Goal: Information Seeking & Learning: Learn about a topic

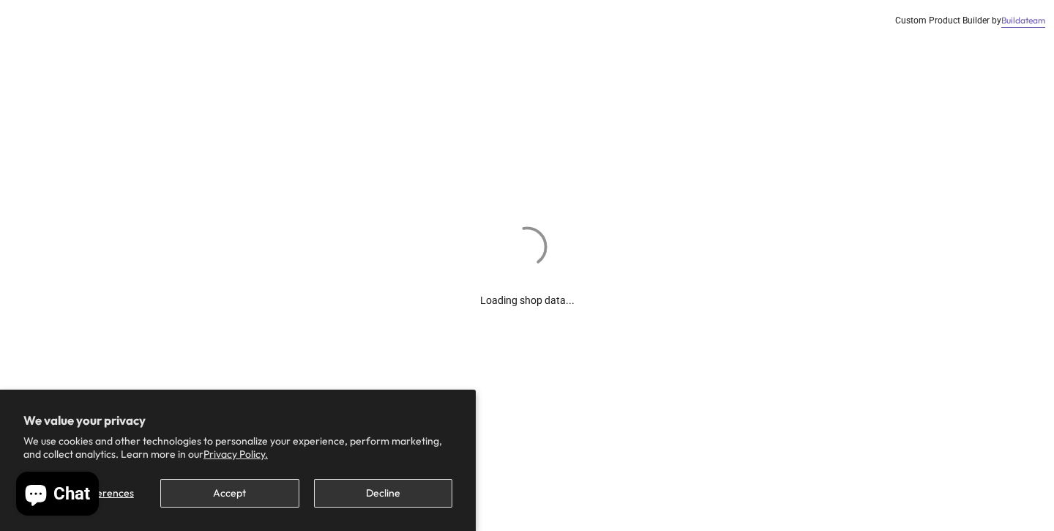
scroll to position [2, 0]
click at [425, 497] on button "Decline" at bounding box center [383, 493] width 138 height 29
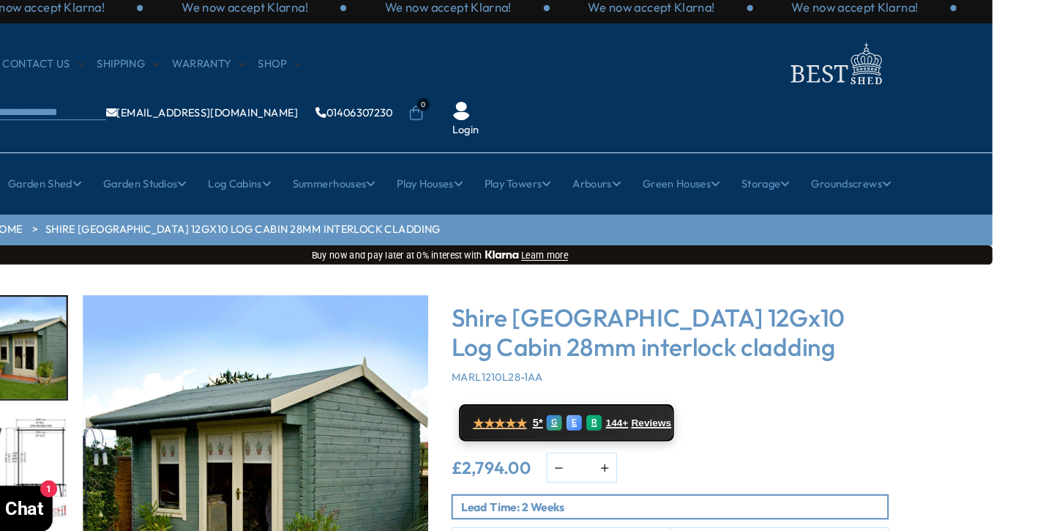
scroll to position [0, 59]
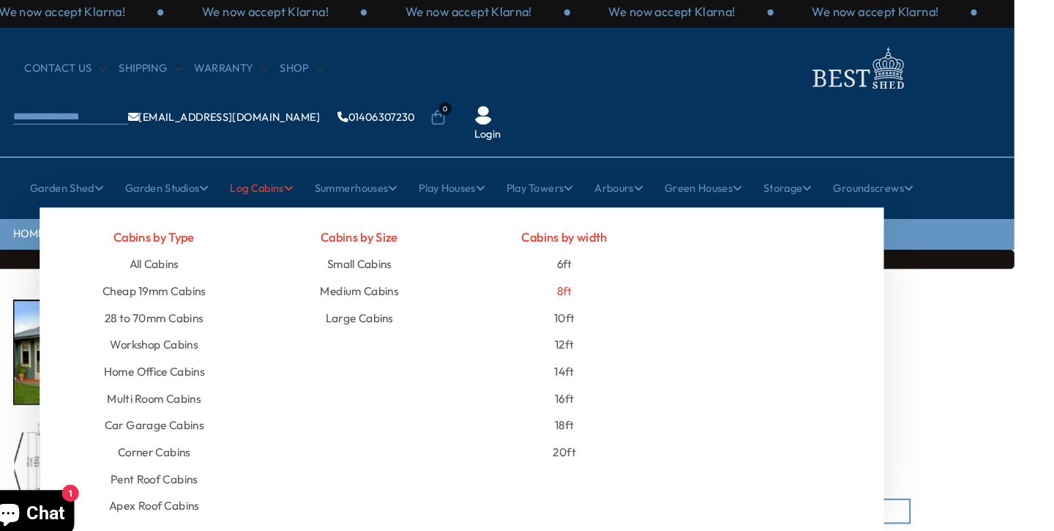
click at [559, 269] on link "8ft" at bounding box center [566, 282] width 15 height 26
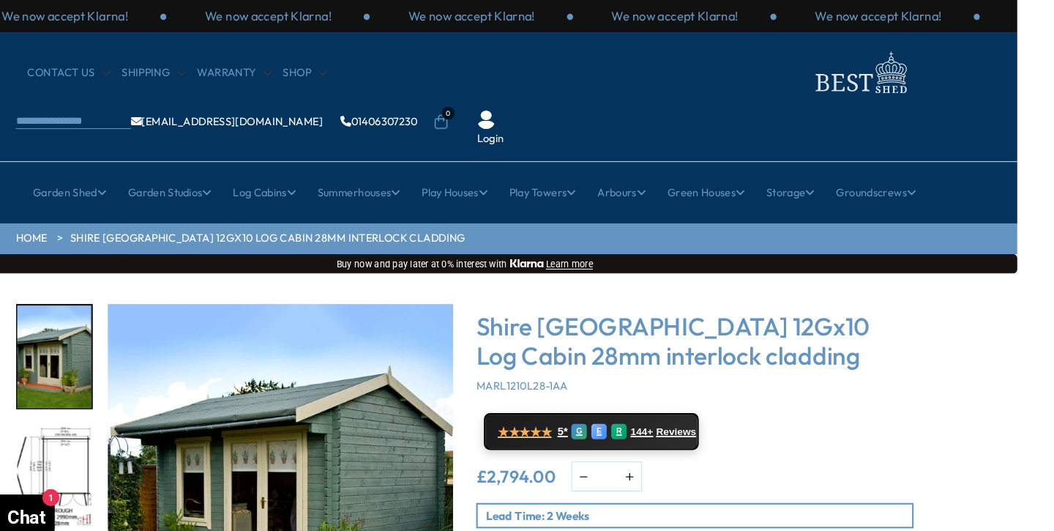
scroll to position [0, 37]
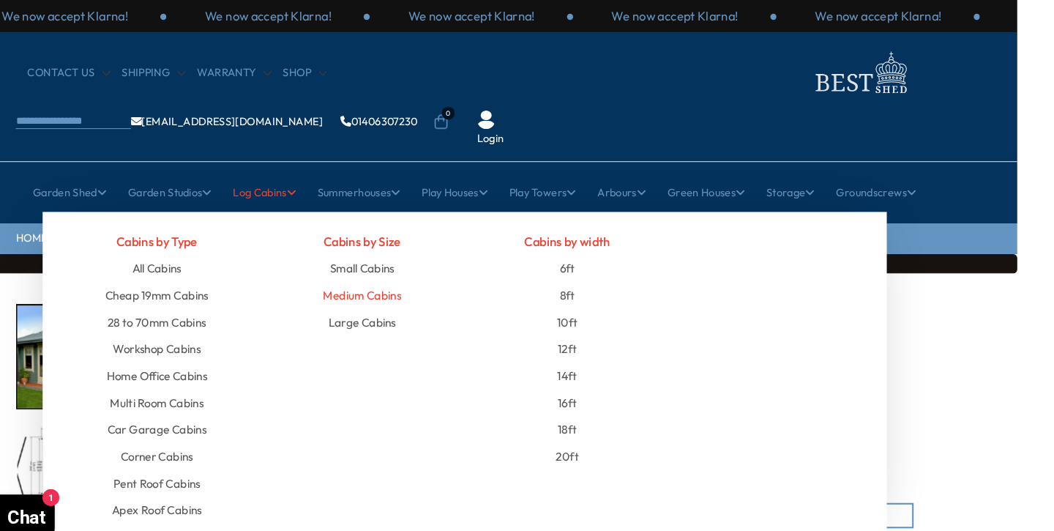
click at [354, 269] on link "Medium Cabins" at bounding box center [391, 282] width 75 height 26
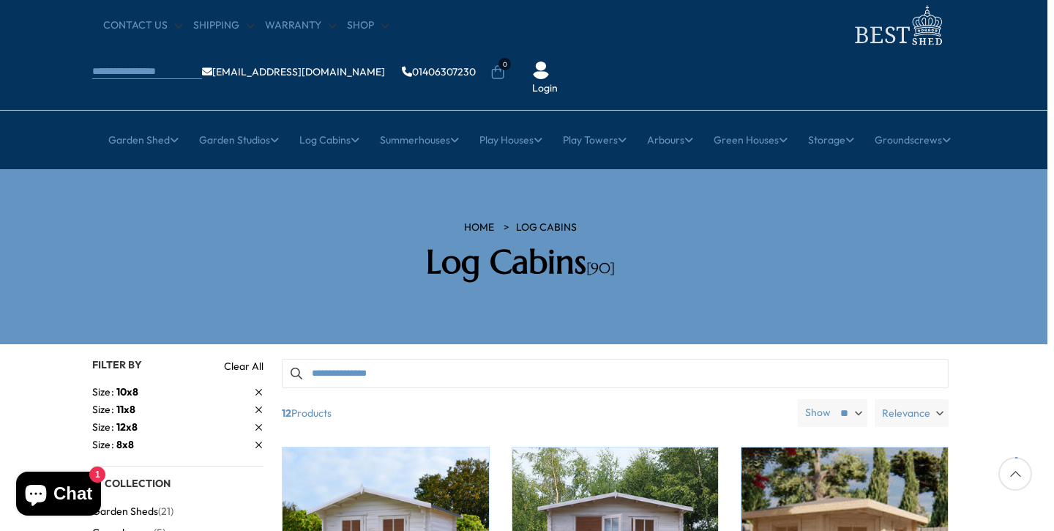
scroll to position [42, 7]
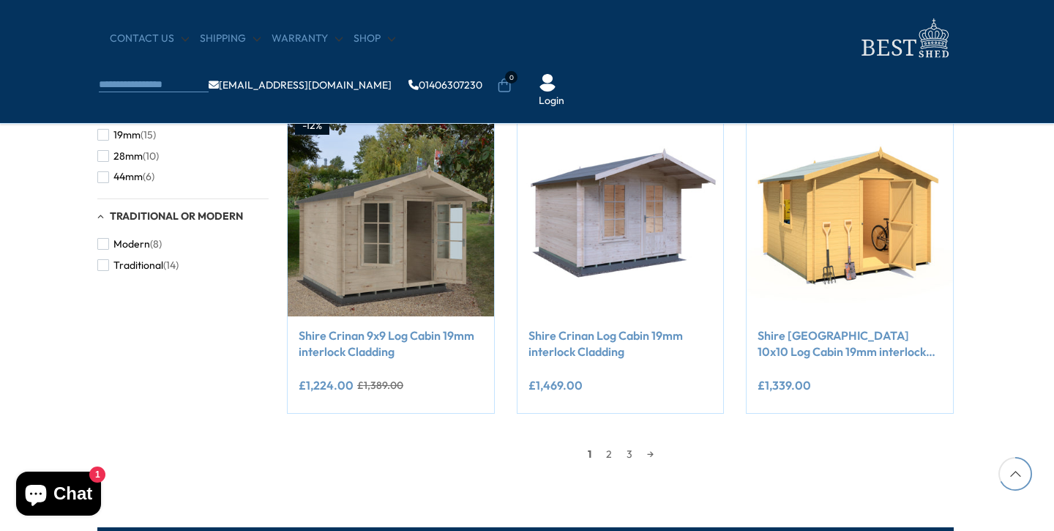
scroll to position [1162, 1]
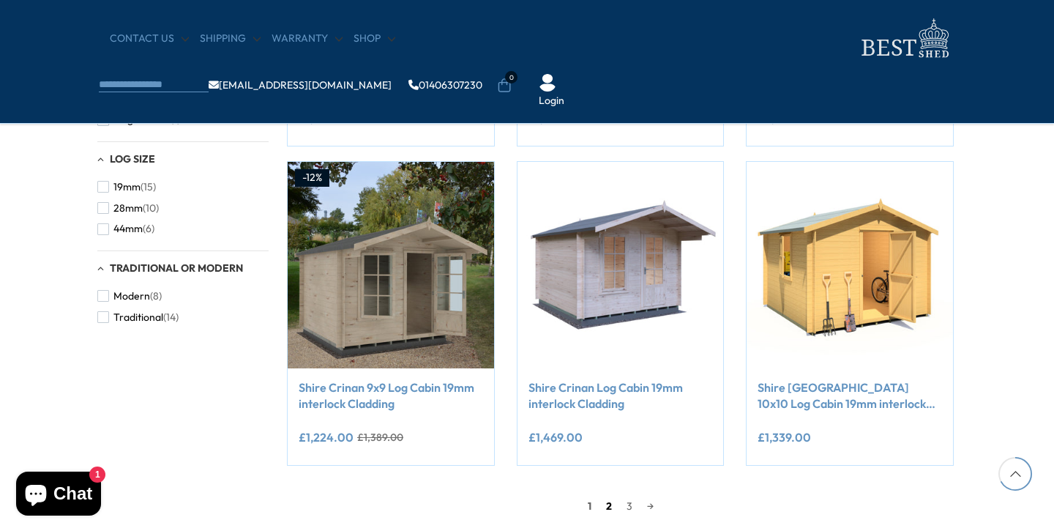
click at [603, 501] on link "2" at bounding box center [609, 506] width 20 height 22
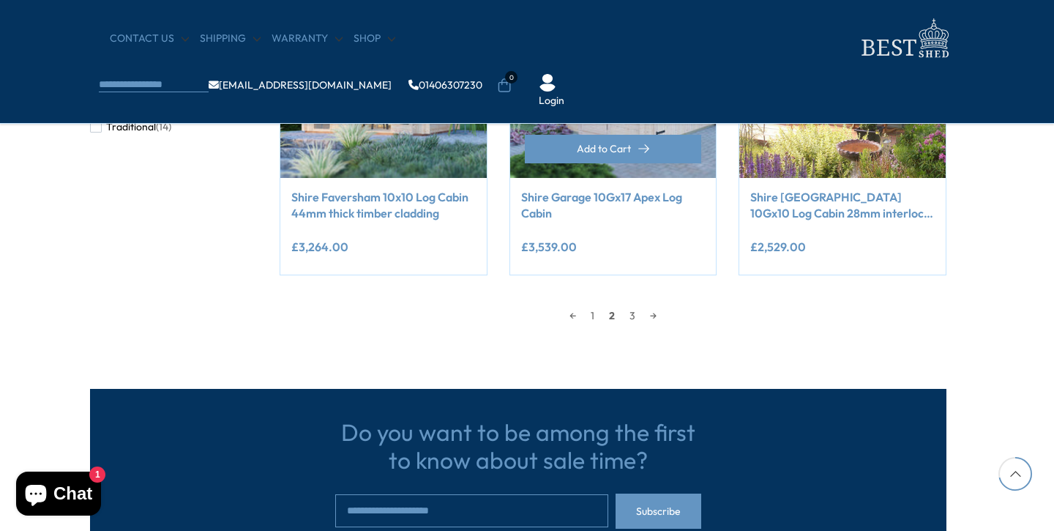
scroll to position [1399, 9]
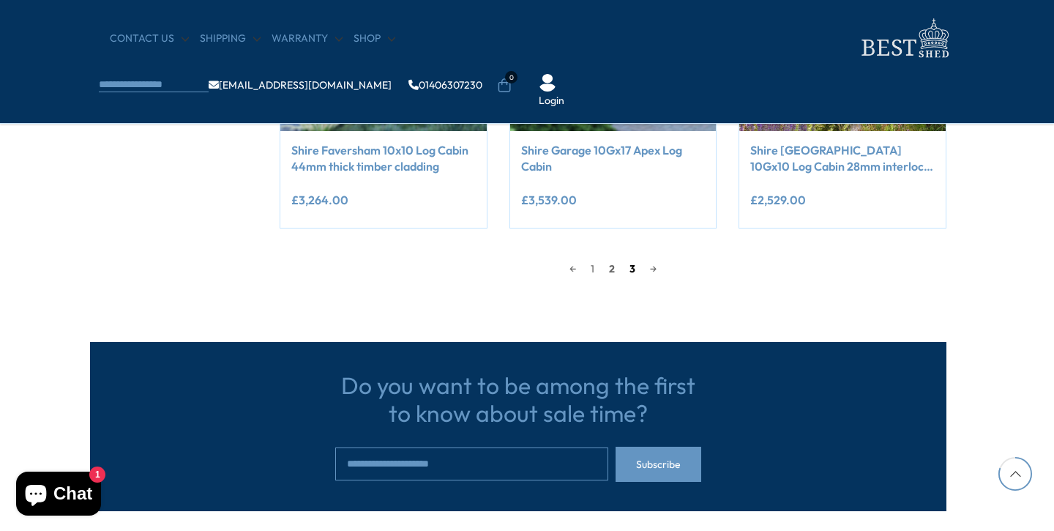
click at [633, 266] on link "3" at bounding box center [632, 269] width 20 height 22
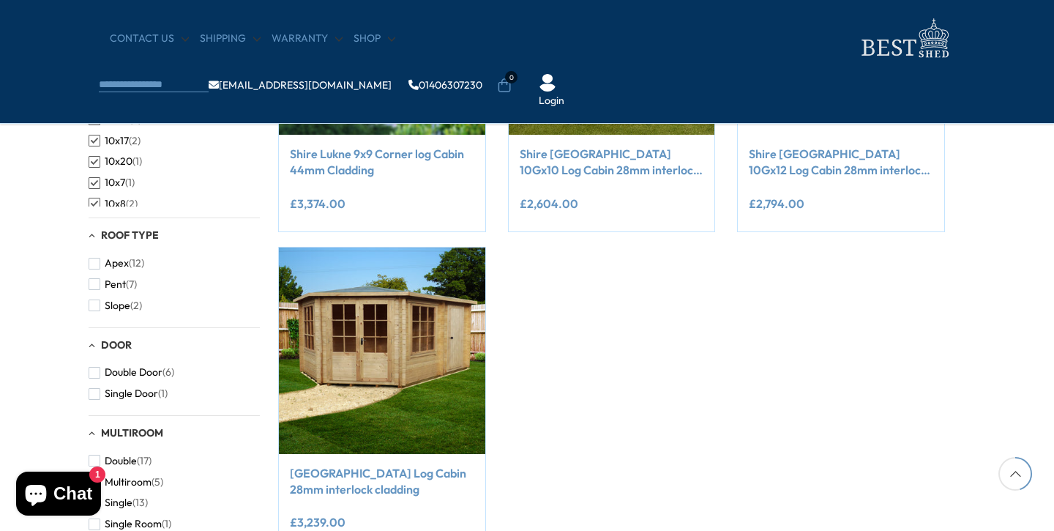
scroll to position [689, 10]
